Goal: Information Seeking & Learning: Learn about a topic

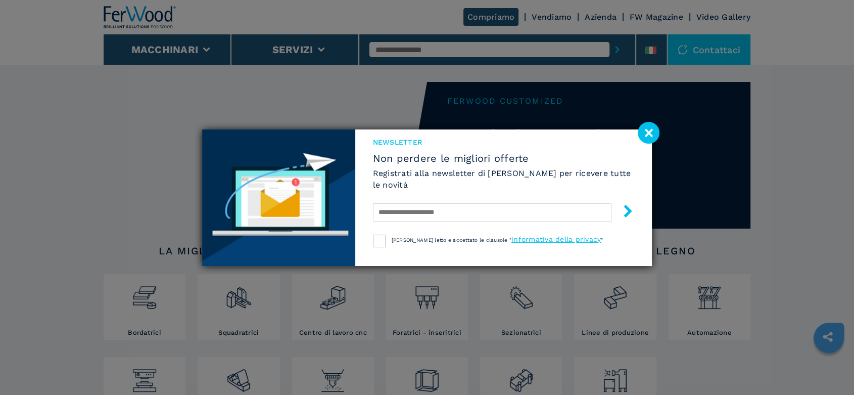
click at [647, 128] on image at bounding box center [648, 133] width 22 height 22
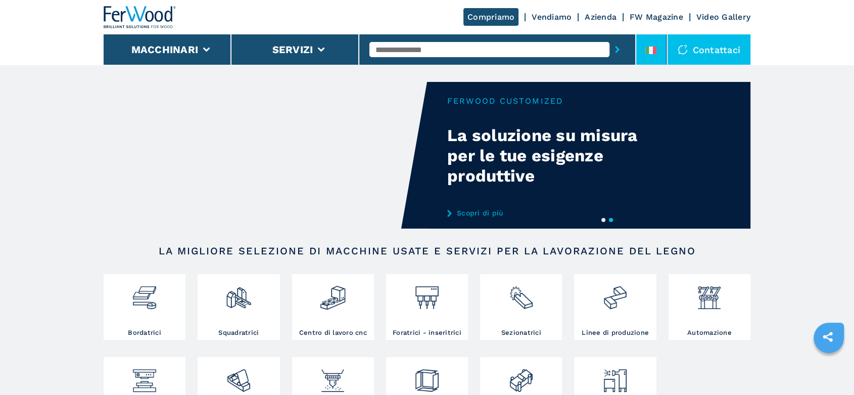
click at [654, 40] on li at bounding box center [651, 49] width 30 height 30
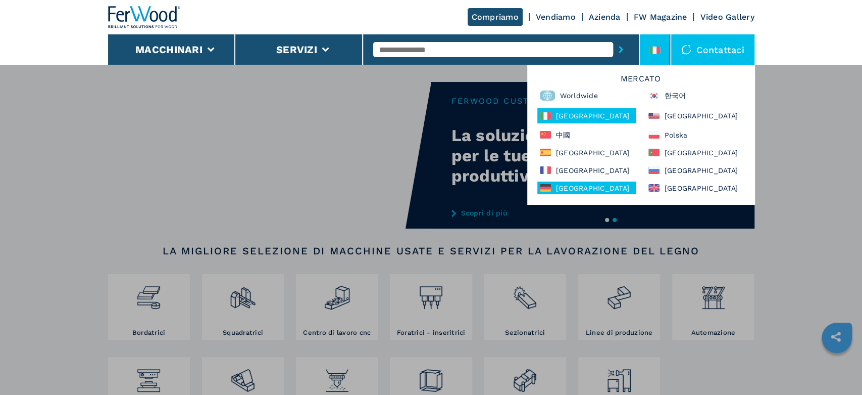
click at [598, 184] on div "Deutschland" at bounding box center [586, 187] width 99 height 13
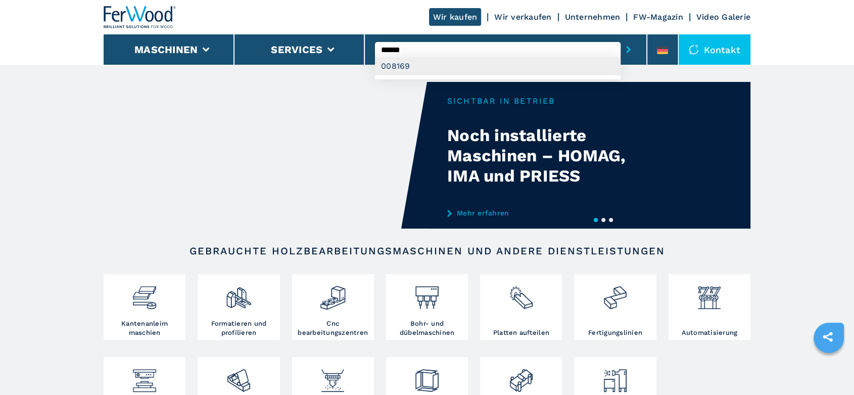
type input "******"
click at [389, 65] on div "008169" at bounding box center [497, 66] width 245 height 18
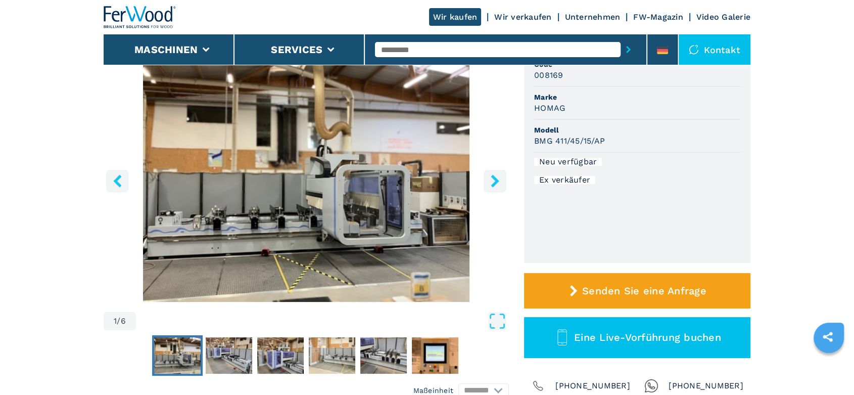
scroll to position [112, 0]
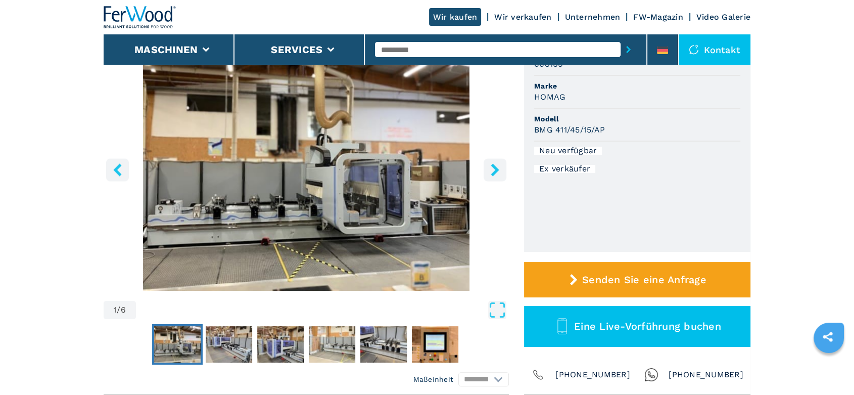
click at [494, 167] on icon "right-button" at bounding box center [494, 169] width 8 height 13
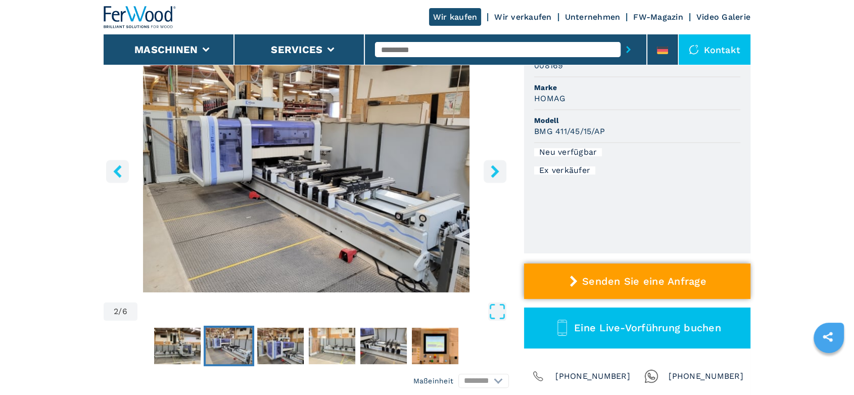
scroll to position [224, 0]
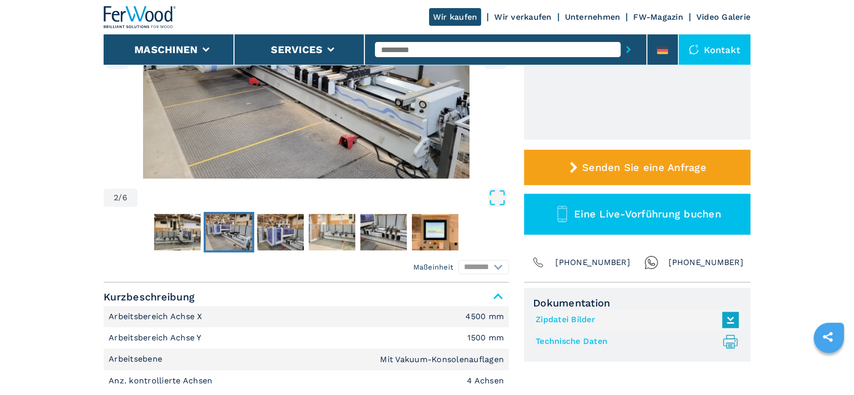
click at [582, 340] on link "Technische Daten .prefix__st0{stroke-linecap:round;stroke-linejoin:round}.prefi…" at bounding box center [634, 341] width 198 height 17
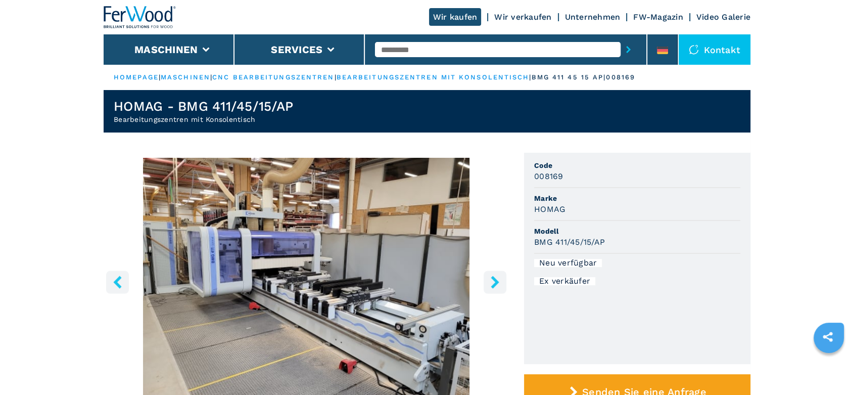
scroll to position [280, 0]
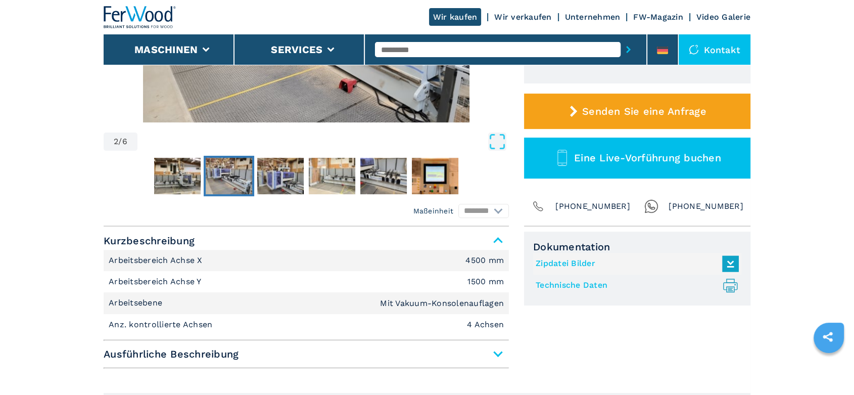
click at [602, 282] on link "Technische Daten .prefix__st0{stroke-linecap:round;stroke-linejoin:round}.prefi…" at bounding box center [634, 285] width 198 height 17
click at [393, 46] on input "text" at bounding box center [497, 49] width 245 height 15
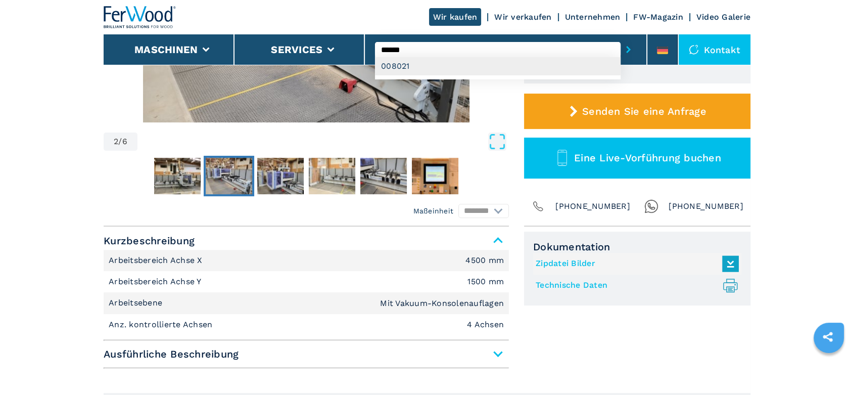
type input "******"
click at [400, 68] on div "008021" at bounding box center [497, 66] width 245 height 18
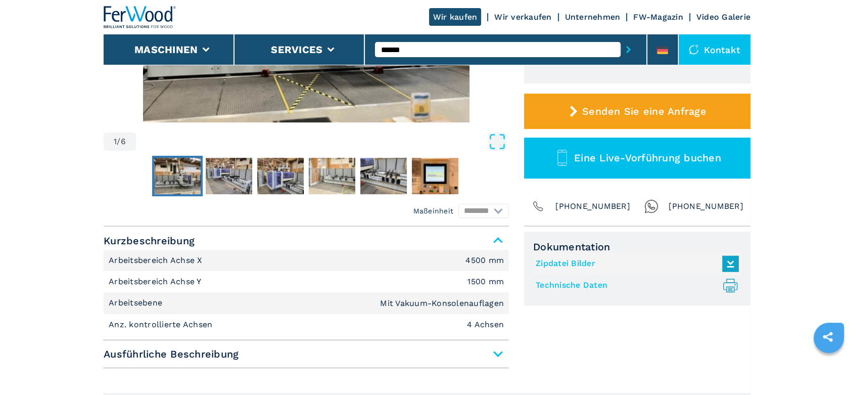
scroll to position [0, 0]
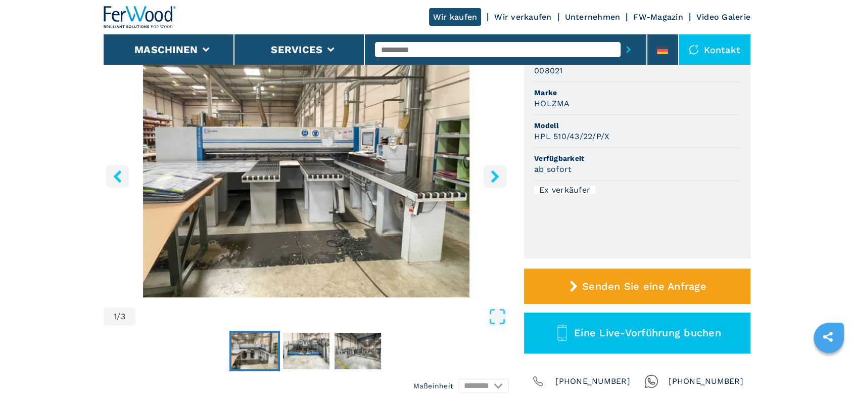
scroll to position [112, 0]
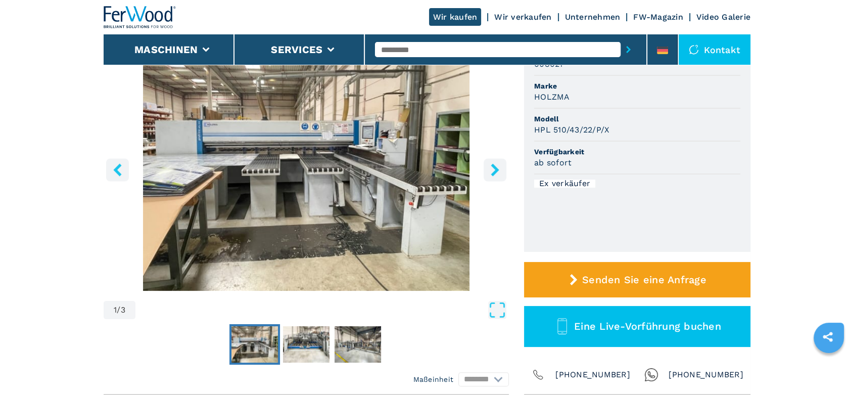
click at [489, 169] on icon "right-button" at bounding box center [494, 169] width 13 height 13
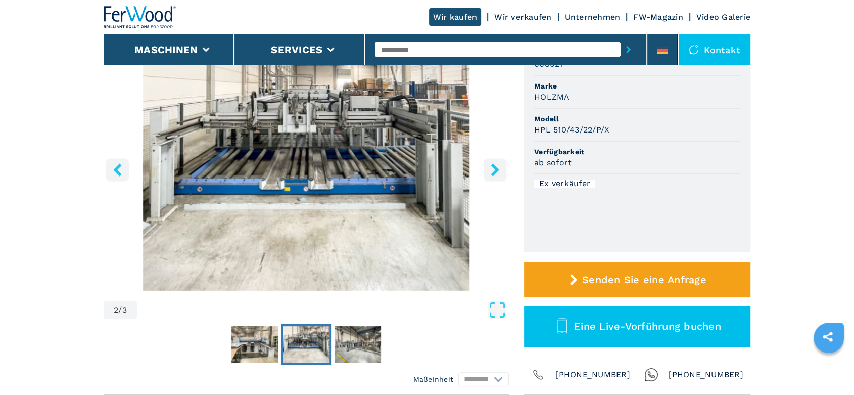
click at [489, 169] on icon "right-button" at bounding box center [494, 169] width 13 height 13
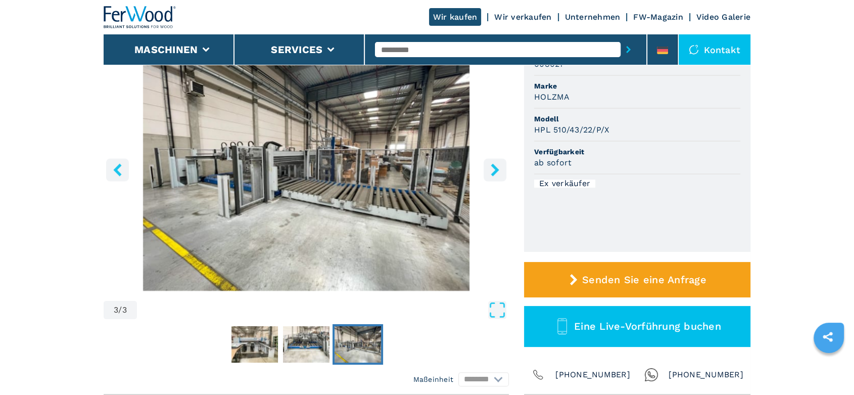
click at [489, 169] on icon "right-button" at bounding box center [494, 169] width 13 height 13
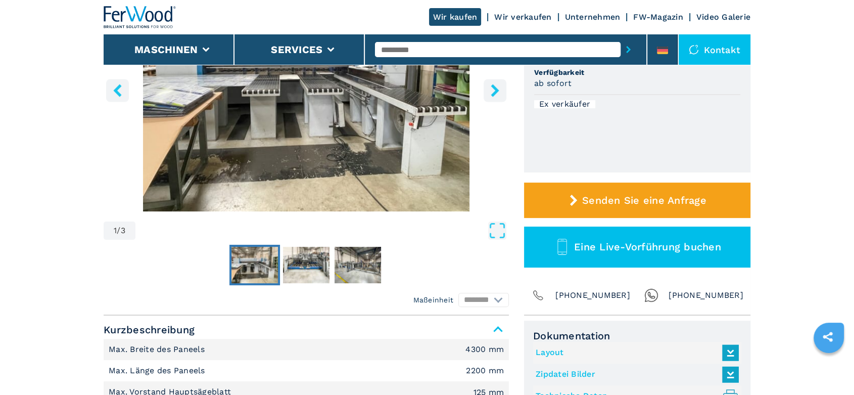
scroll to position [280, 0]
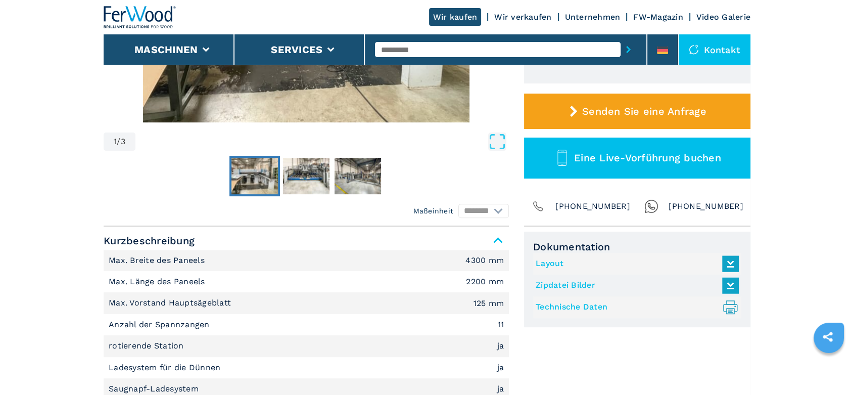
click at [558, 306] on link "Technische Daten .prefix__st0{stroke-linecap:round;stroke-linejoin:round}.prefi…" at bounding box center [634, 307] width 198 height 17
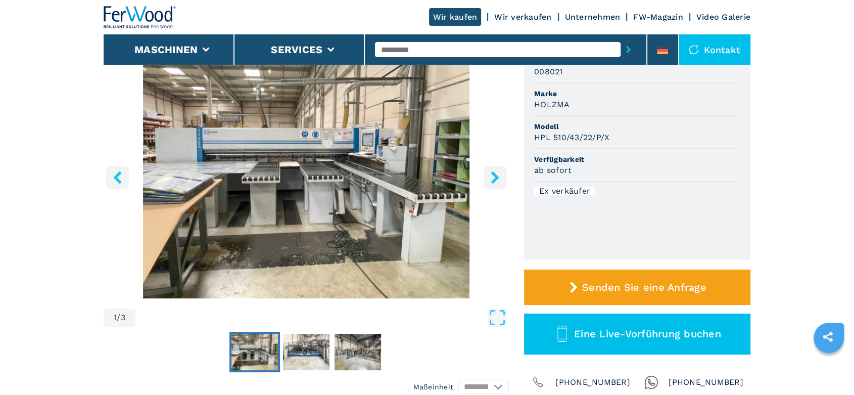
scroll to position [0, 0]
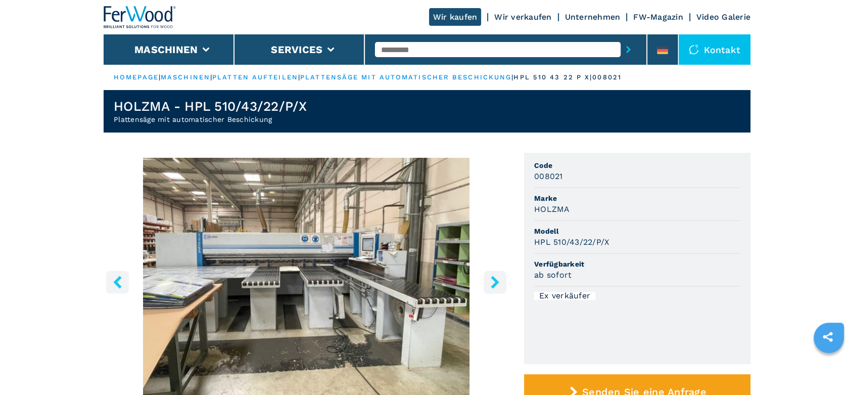
click at [194, 76] on link "maschinen" at bounding box center [186, 77] width 50 height 8
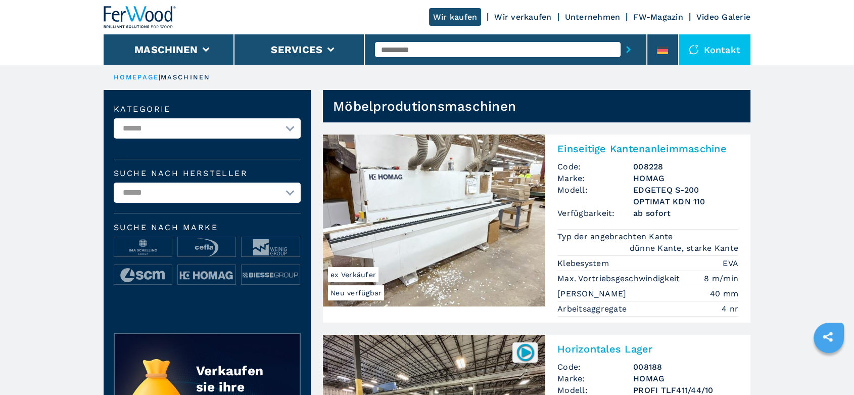
click at [396, 52] on input "text" at bounding box center [497, 49] width 245 height 15
type input "******"
click at [401, 64] on div "006487" at bounding box center [497, 66] width 245 height 18
